Goal: Task Accomplishment & Management: Complete application form

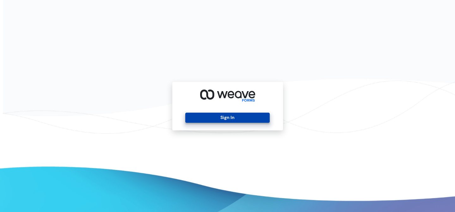
click at [247, 115] on button "Sign In" at bounding box center [227, 118] width 85 height 10
